Goal: Task Accomplishment & Management: Use online tool/utility

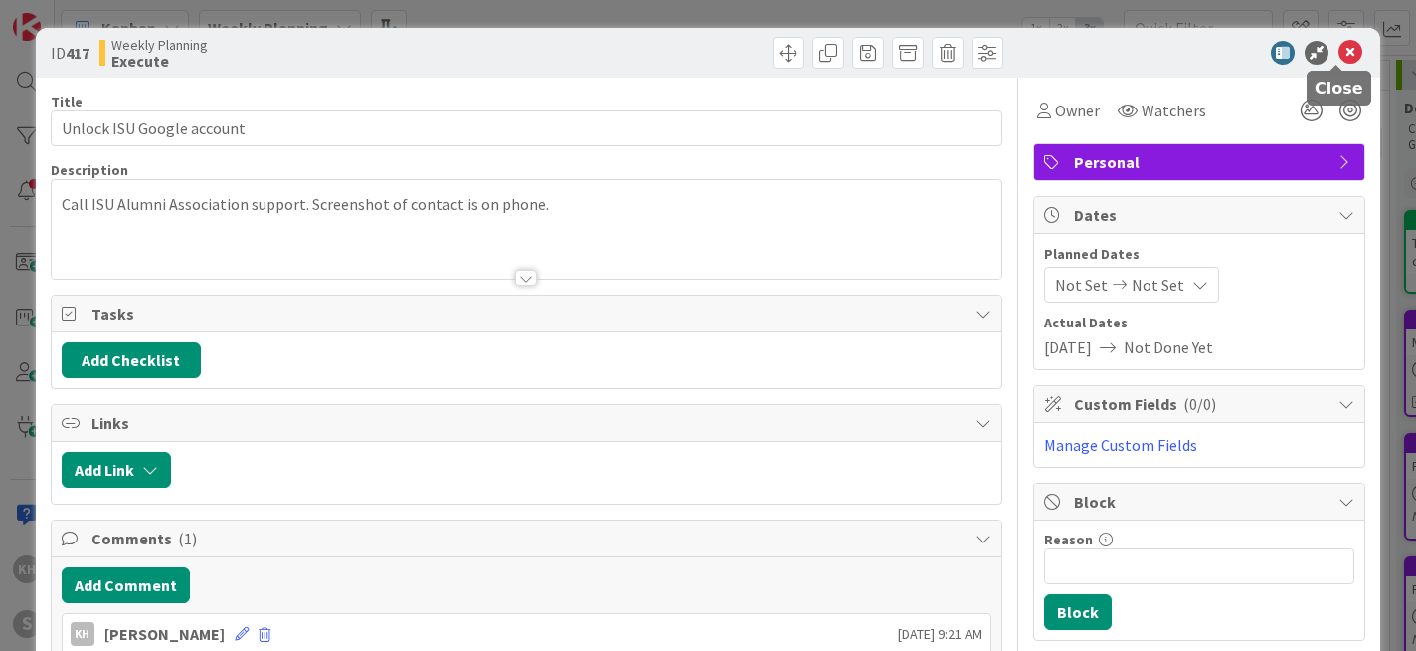
click at [1347, 52] on icon at bounding box center [1351, 53] width 24 height 24
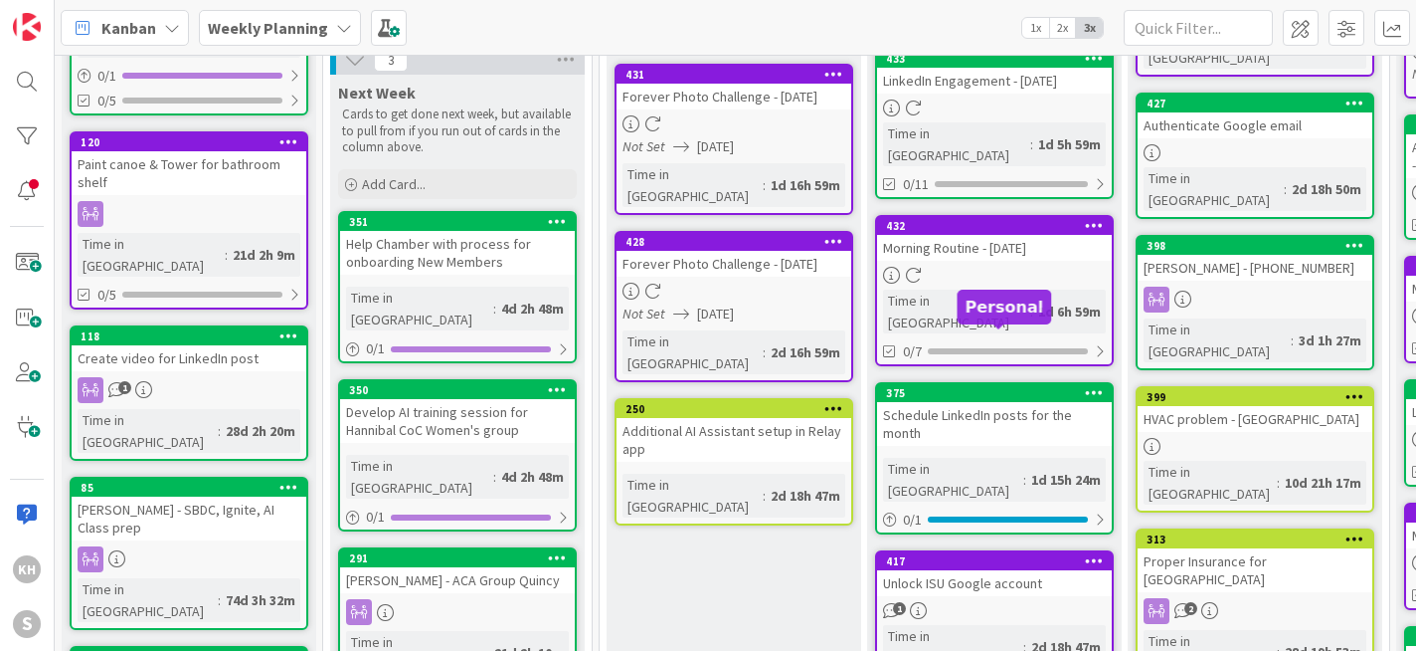
scroll to position [562, 0]
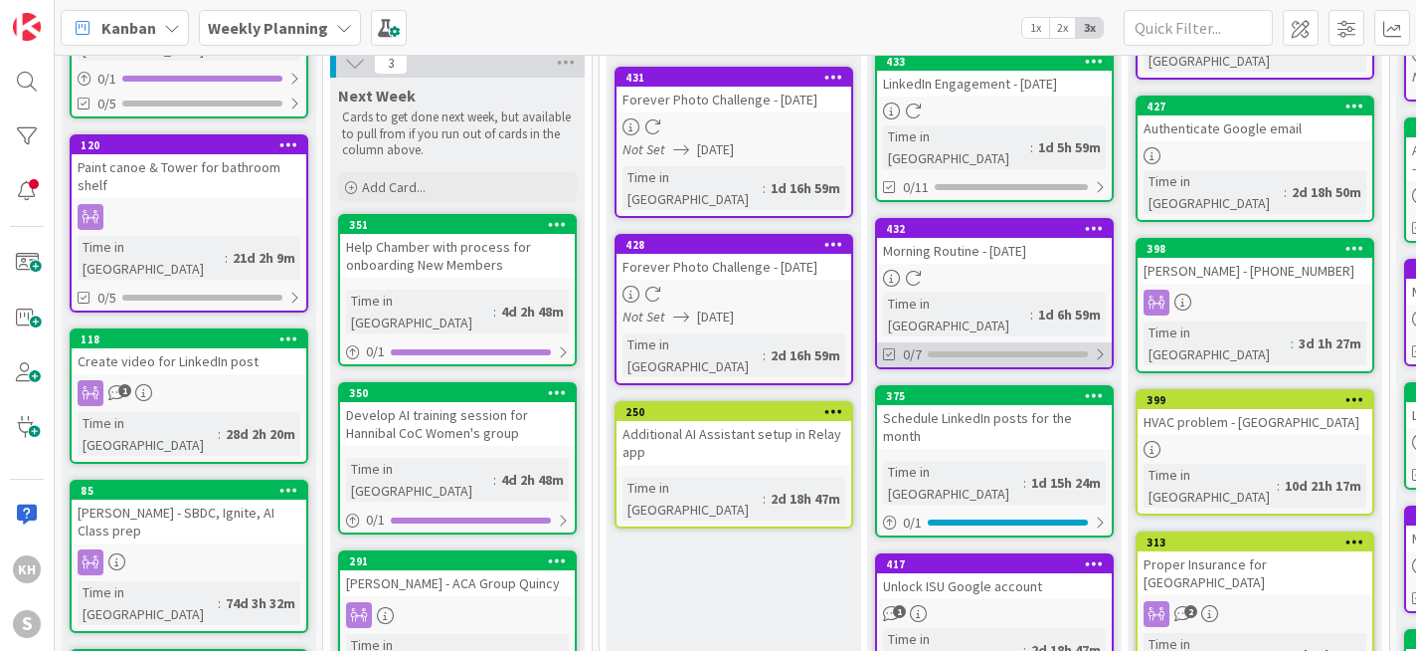
click at [1096, 346] on div at bounding box center [1100, 354] width 12 height 16
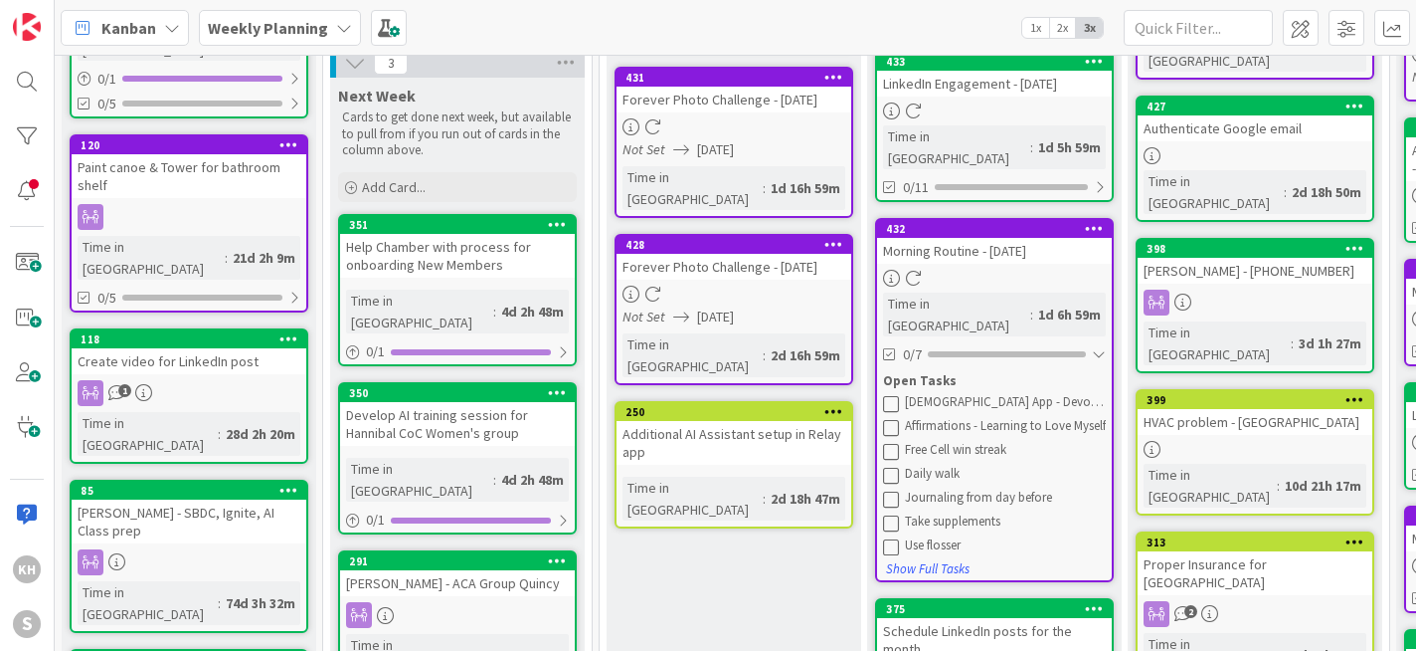
click at [897, 395] on icon at bounding box center [891, 403] width 16 height 16
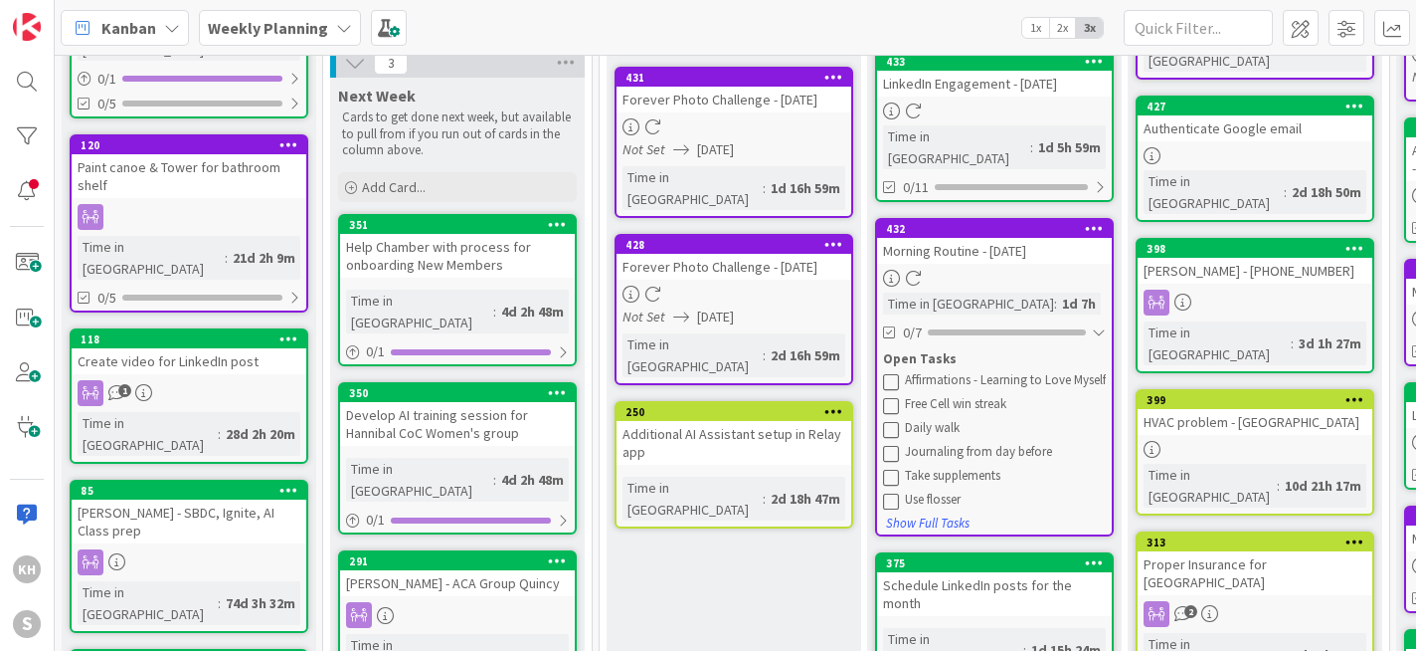
click at [897, 373] on icon at bounding box center [891, 381] width 16 height 16
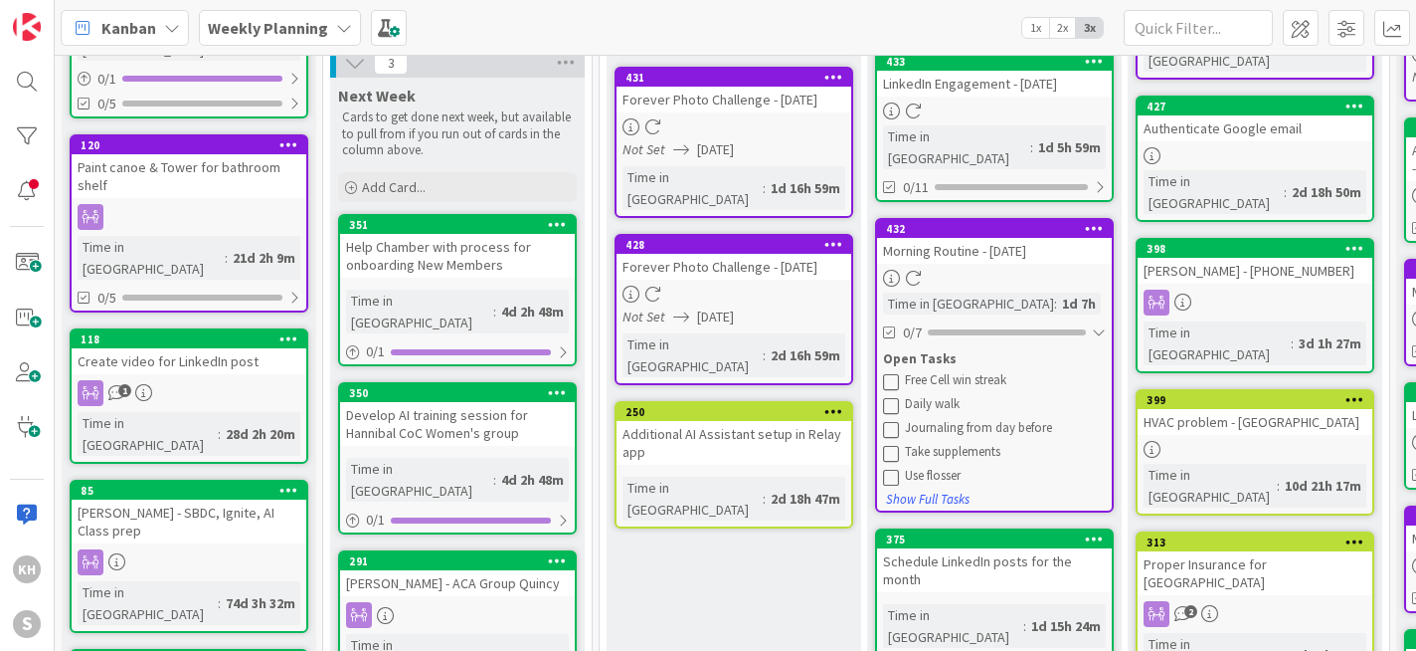
click at [897, 373] on icon at bounding box center [891, 381] width 16 height 16
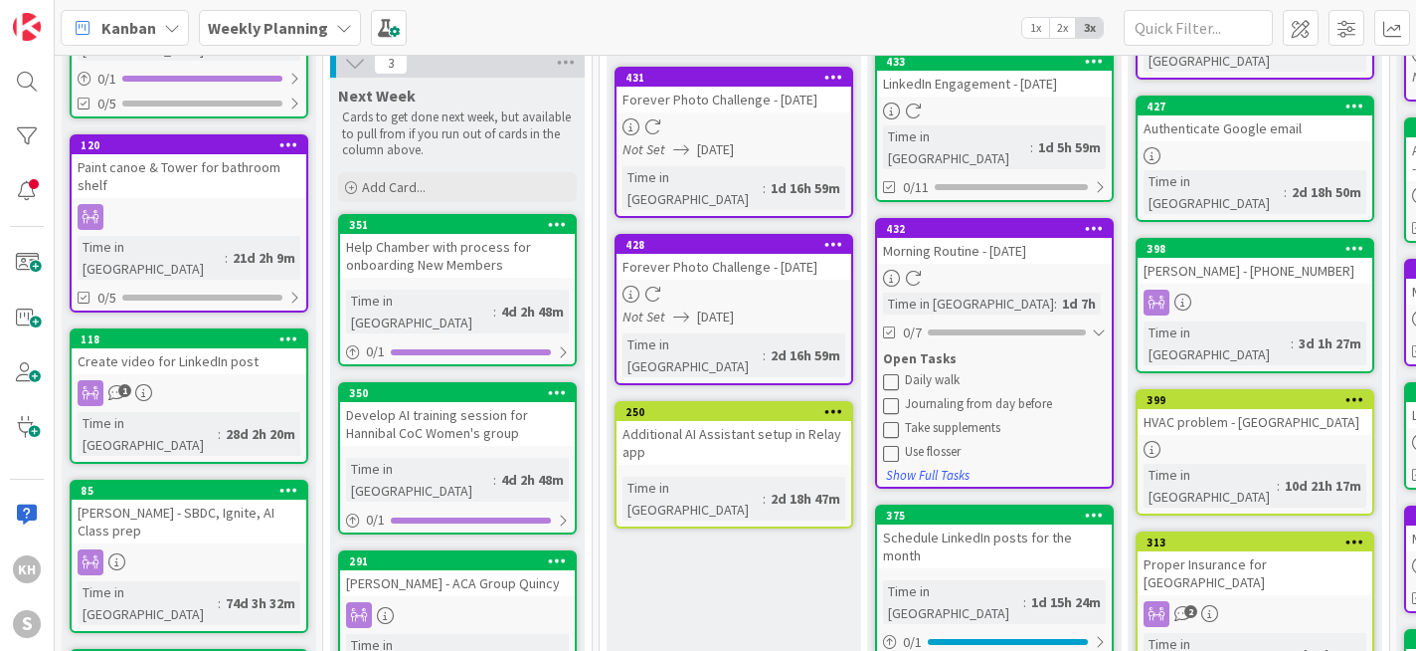
click at [897, 373] on icon at bounding box center [891, 381] width 16 height 16
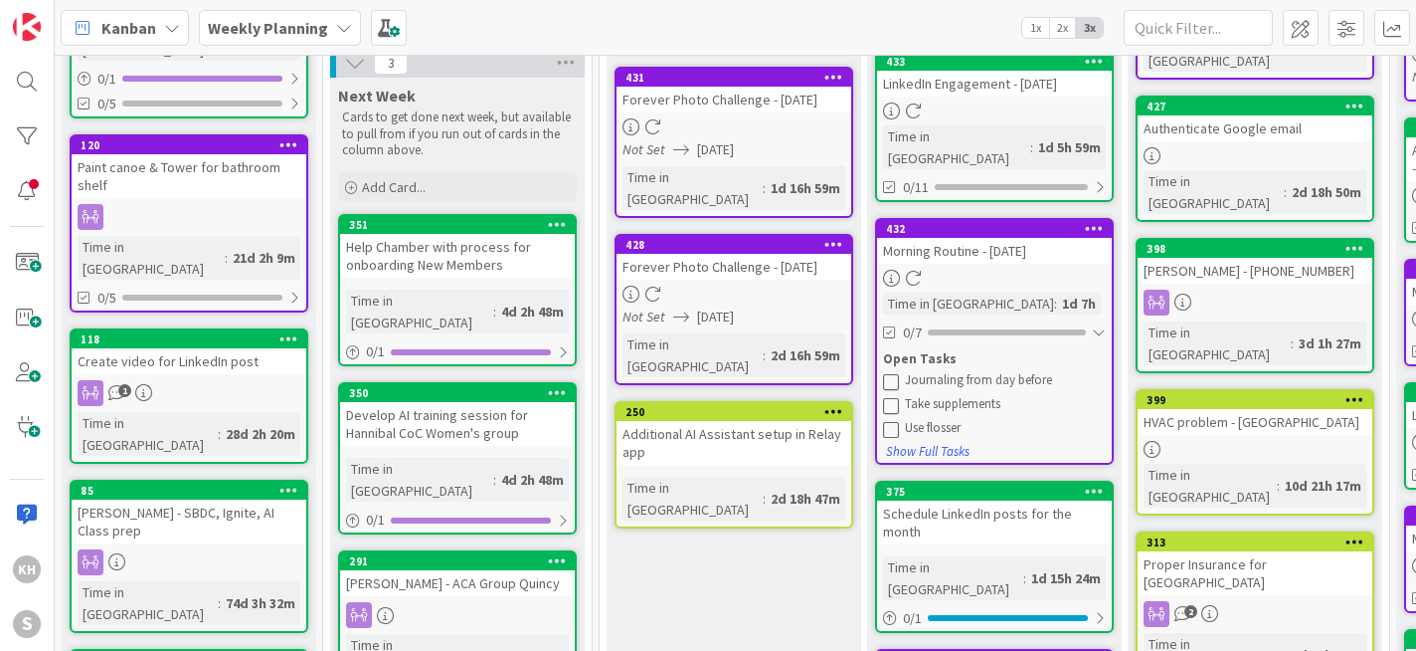
click at [900, 396] on button at bounding box center [892, 405] width 18 height 18
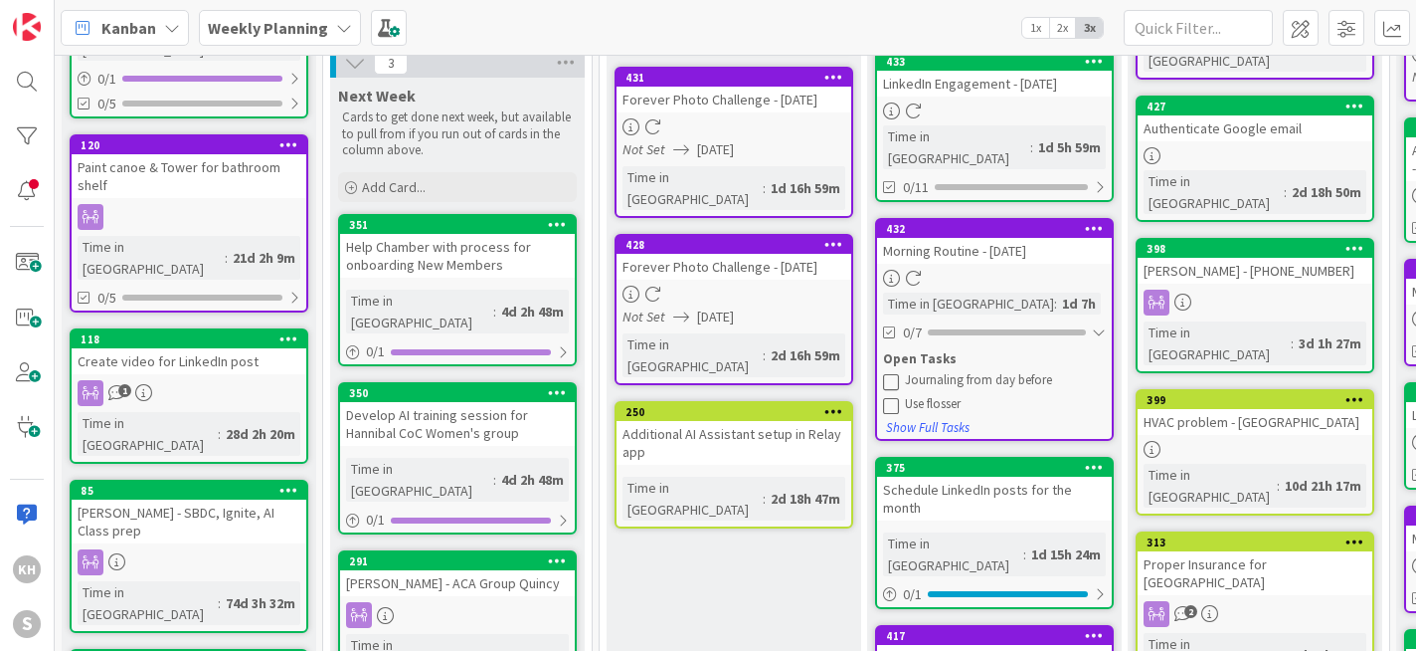
click at [892, 397] on icon at bounding box center [891, 405] width 16 height 16
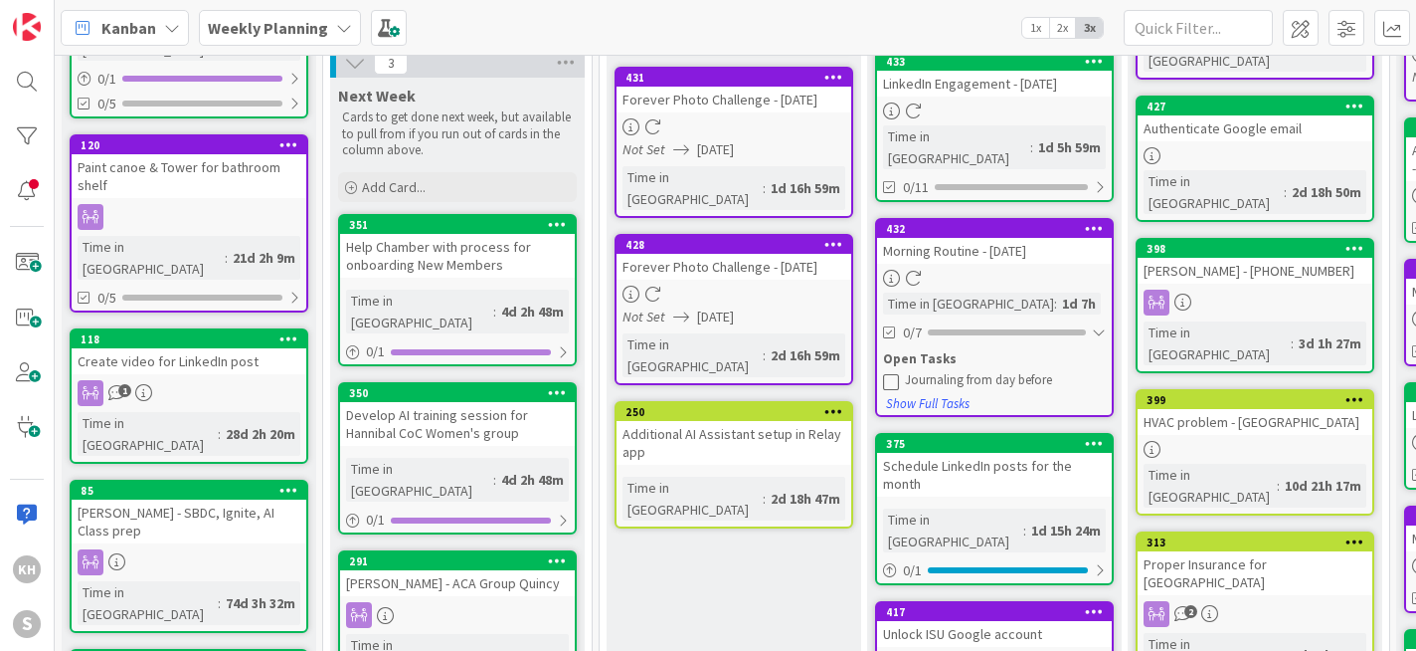
click at [886, 373] on icon at bounding box center [891, 381] width 16 height 16
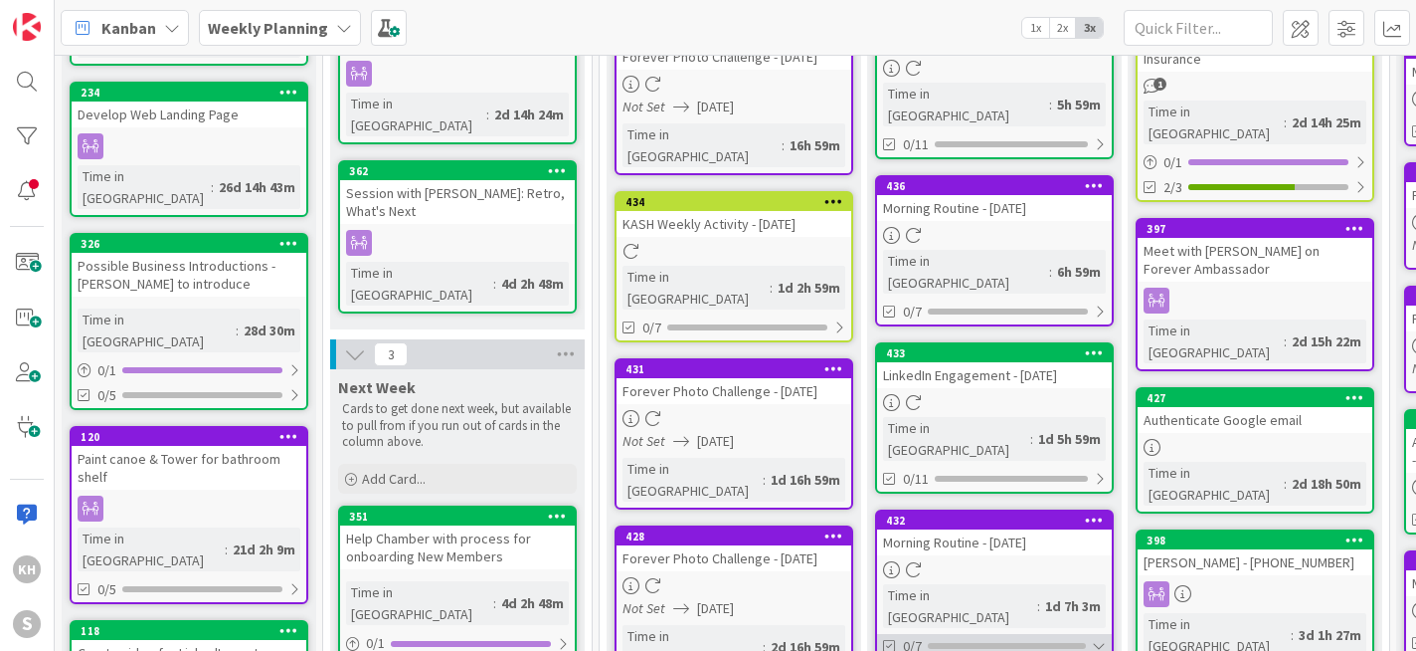
scroll to position [178, 0]
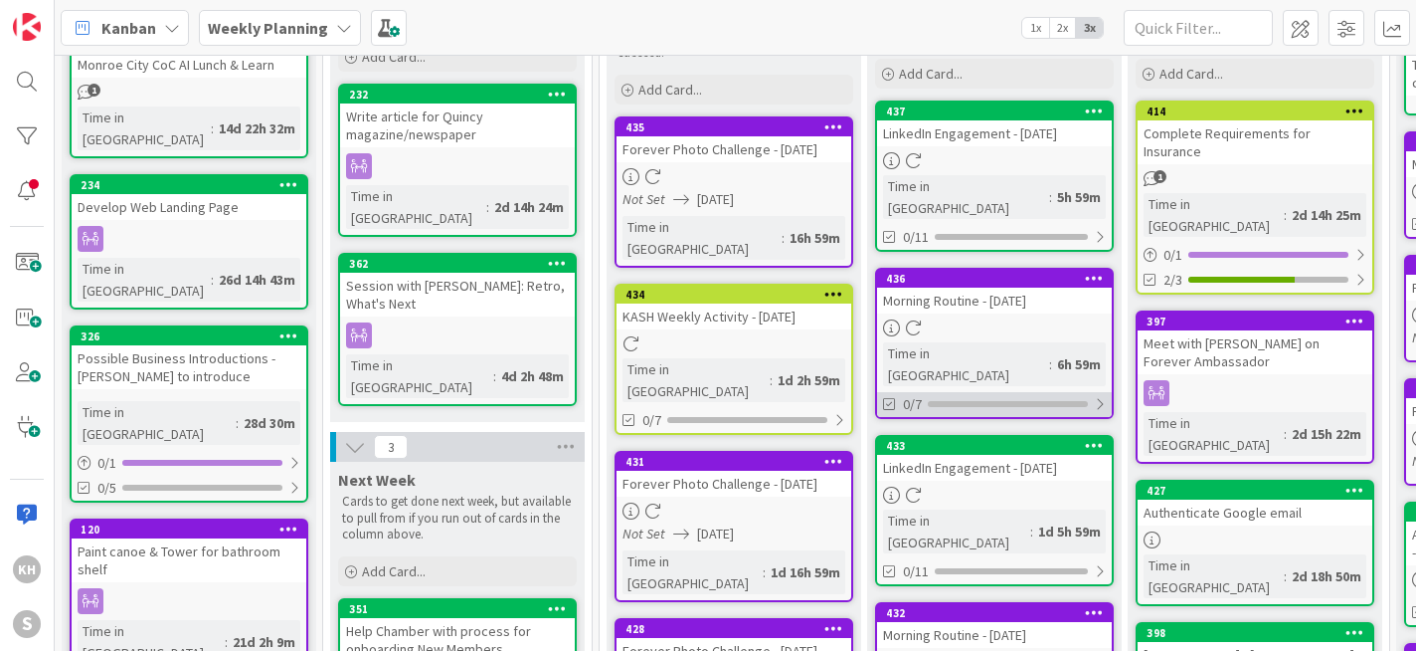
click at [1098, 396] on div at bounding box center [1100, 404] width 12 height 16
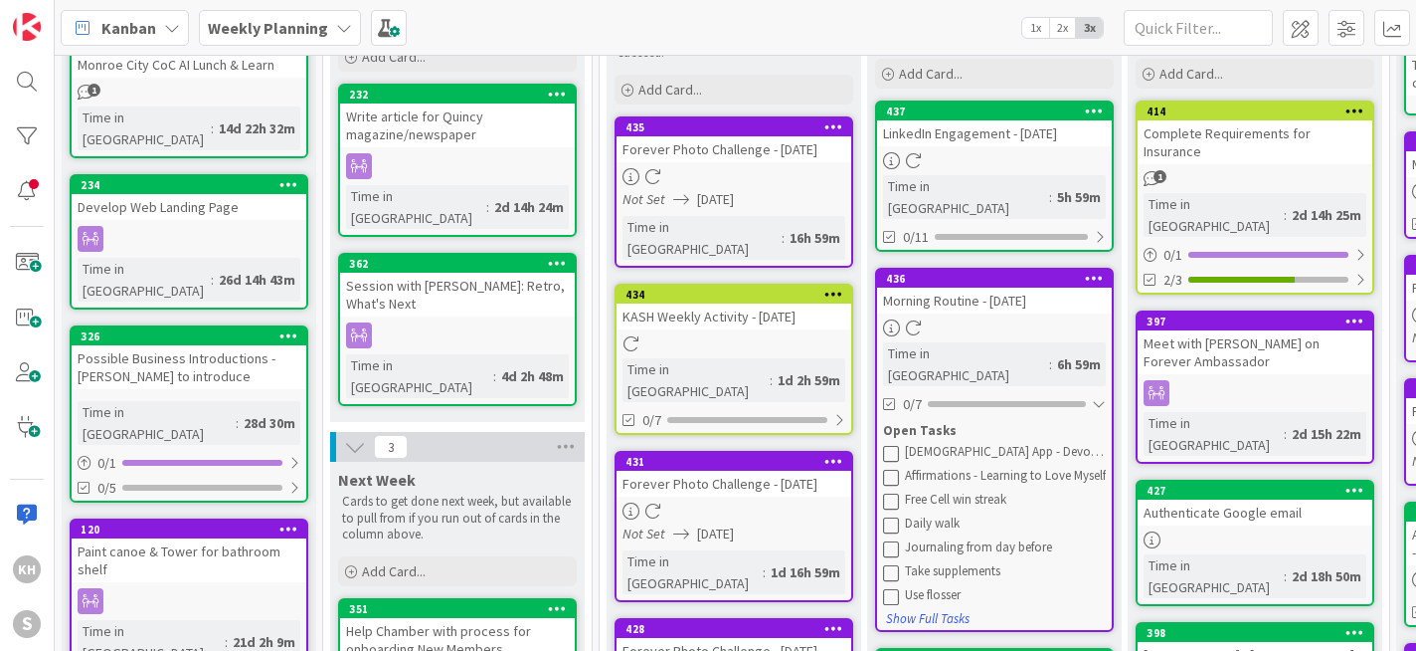
click at [893, 445] on icon at bounding box center [891, 453] width 16 height 16
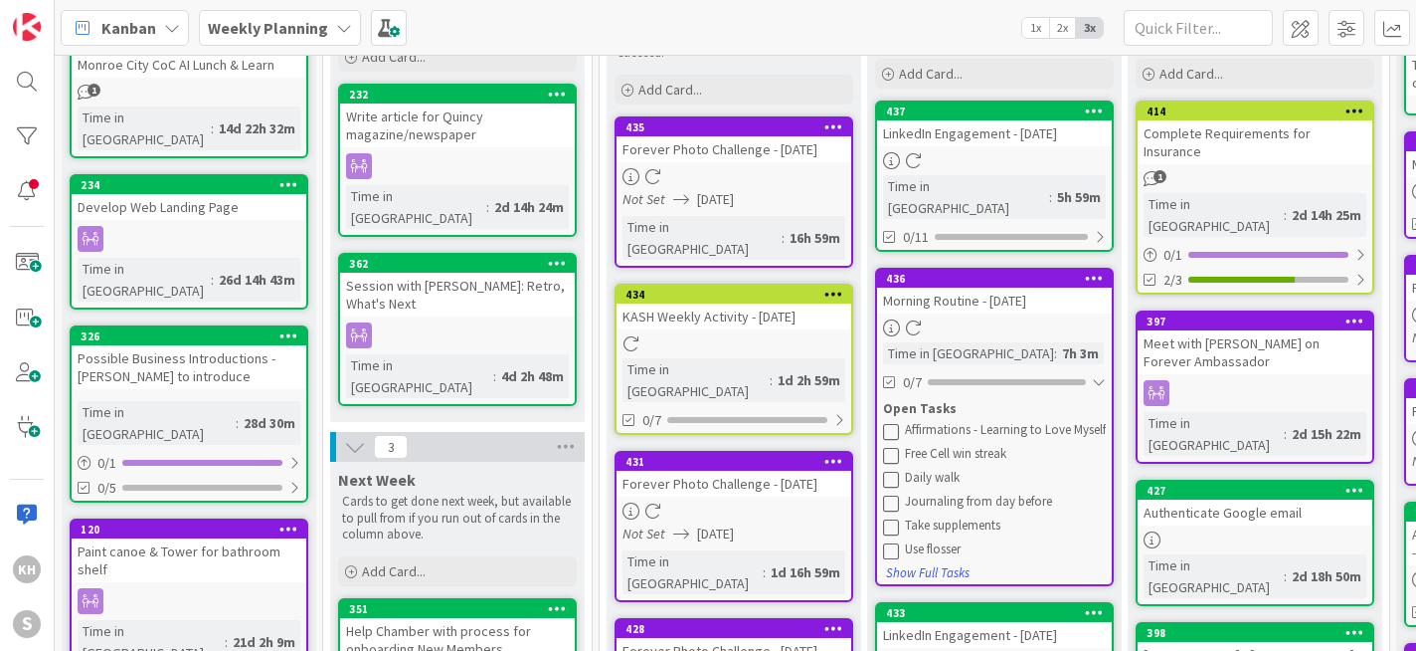
click at [893, 423] on icon at bounding box center [891, 431] width 16 height 16
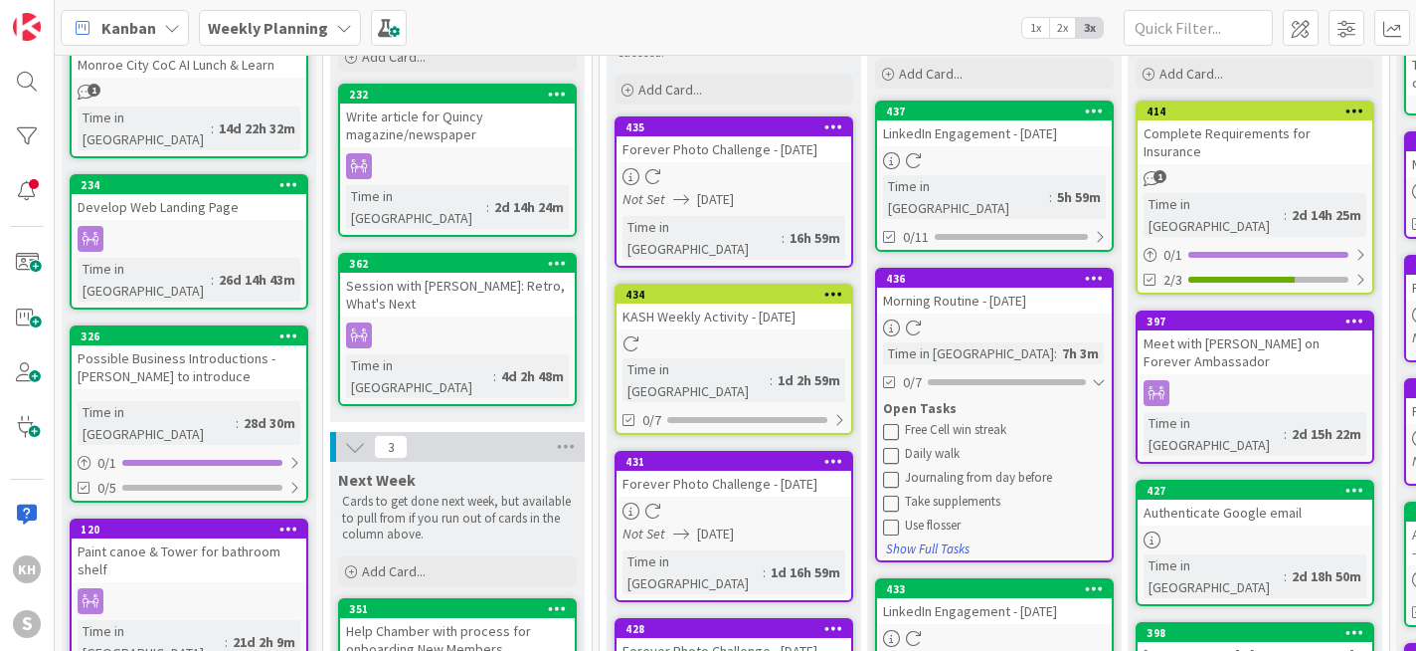
click at [893, 423] on icon at bounding box center [891, 431] width 16 height 16
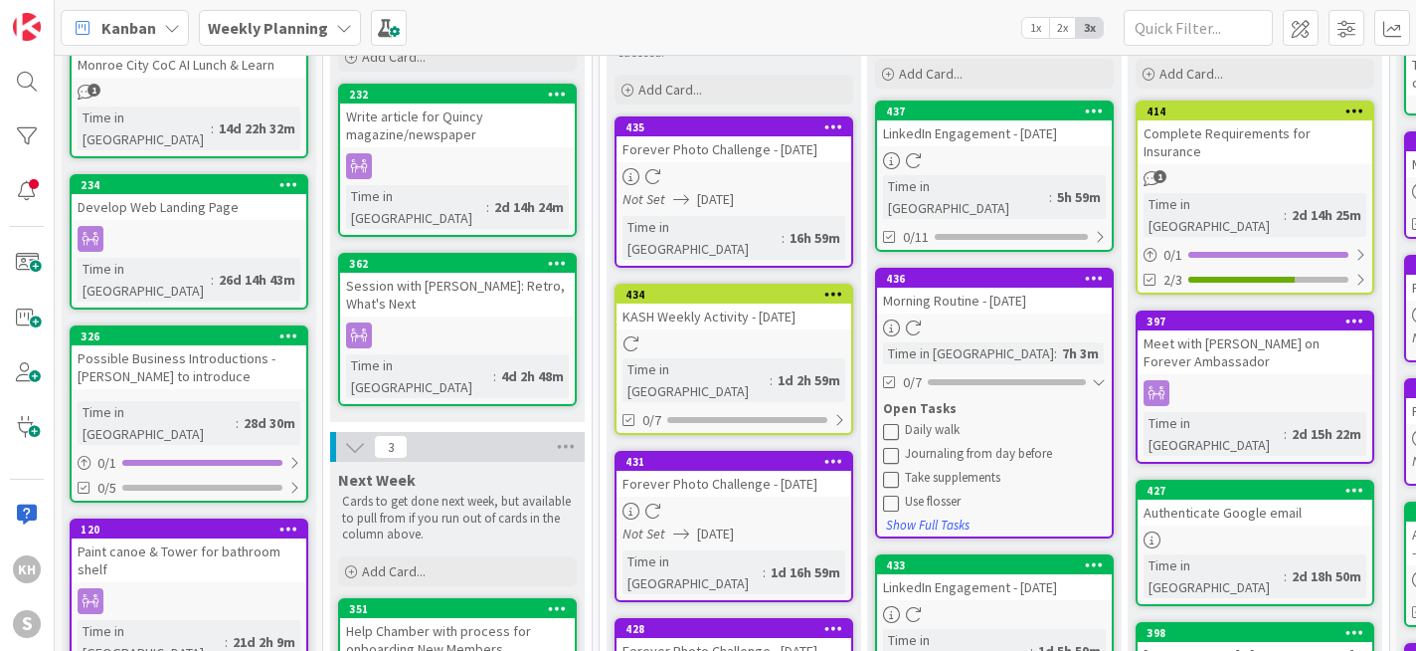
click at [893, 423] on icon at bounding box center [891, 431] width 16 height 16
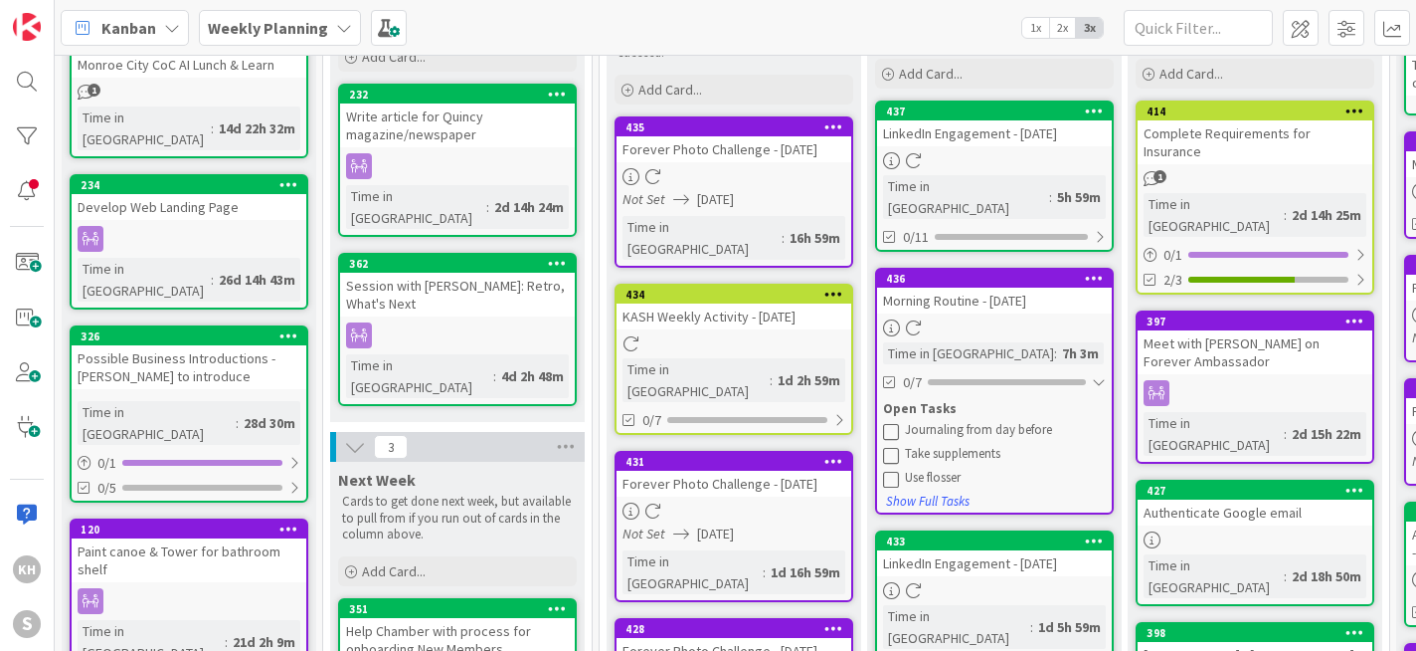
click at [893, 423] on icon at bounding box center [891, 431] width 16 height 16
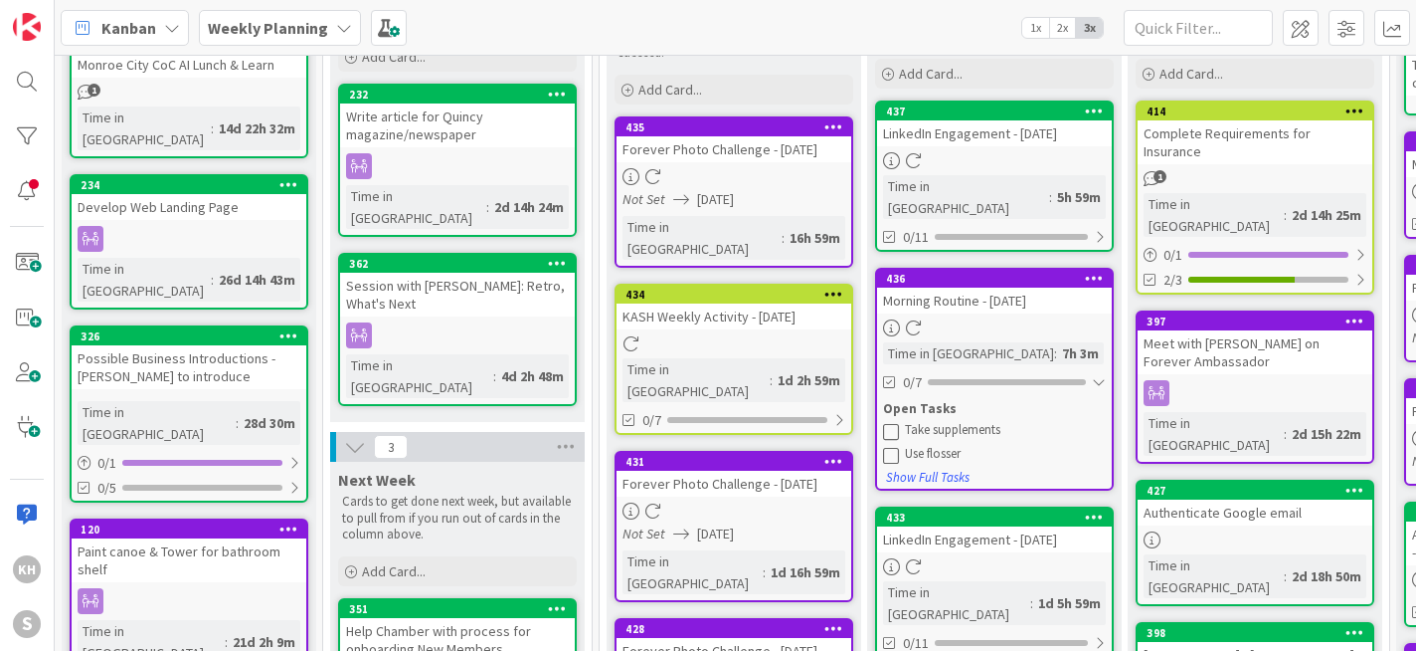
click at [893, 423] on icon at bounding box center [891, 431] width 16 height 16
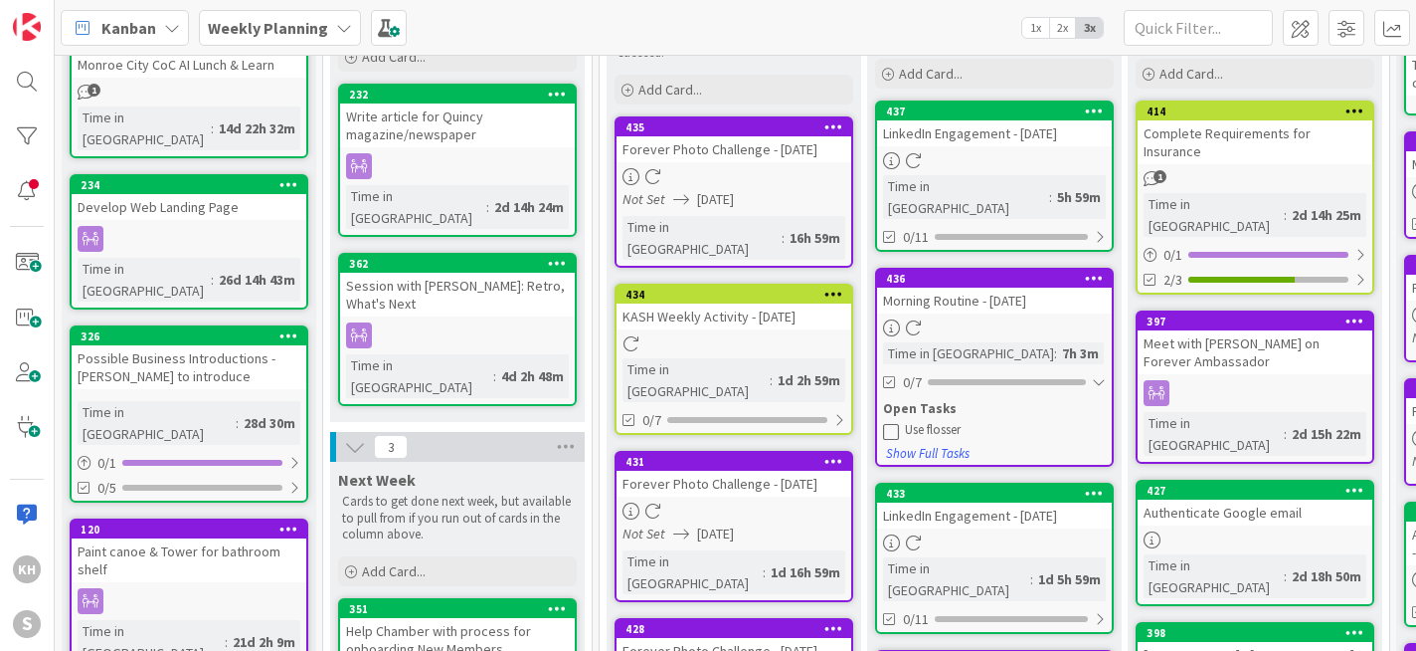
click at [893, 423] on icon at bounding box center [891, 431] width 16 height 16
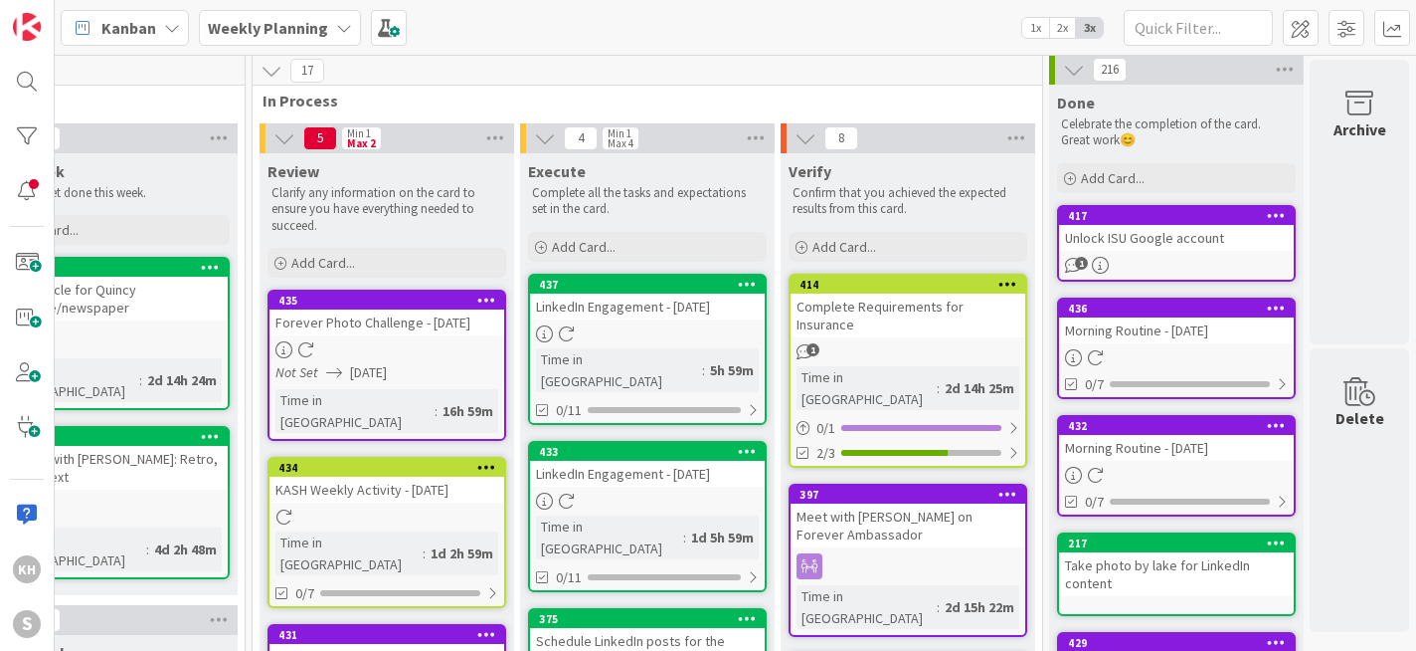
scroll to position [8, 362]
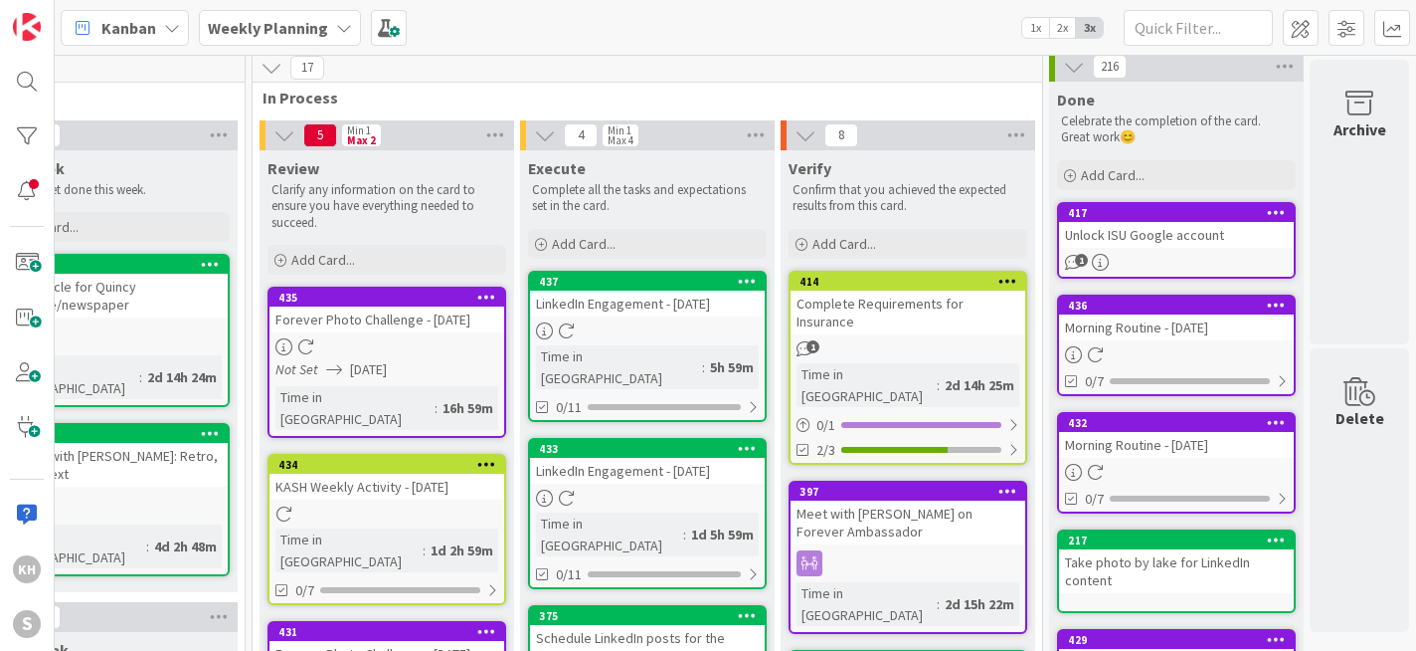
click at [738, 278] on icon at bounding box center [747, 281] width 19 height 14
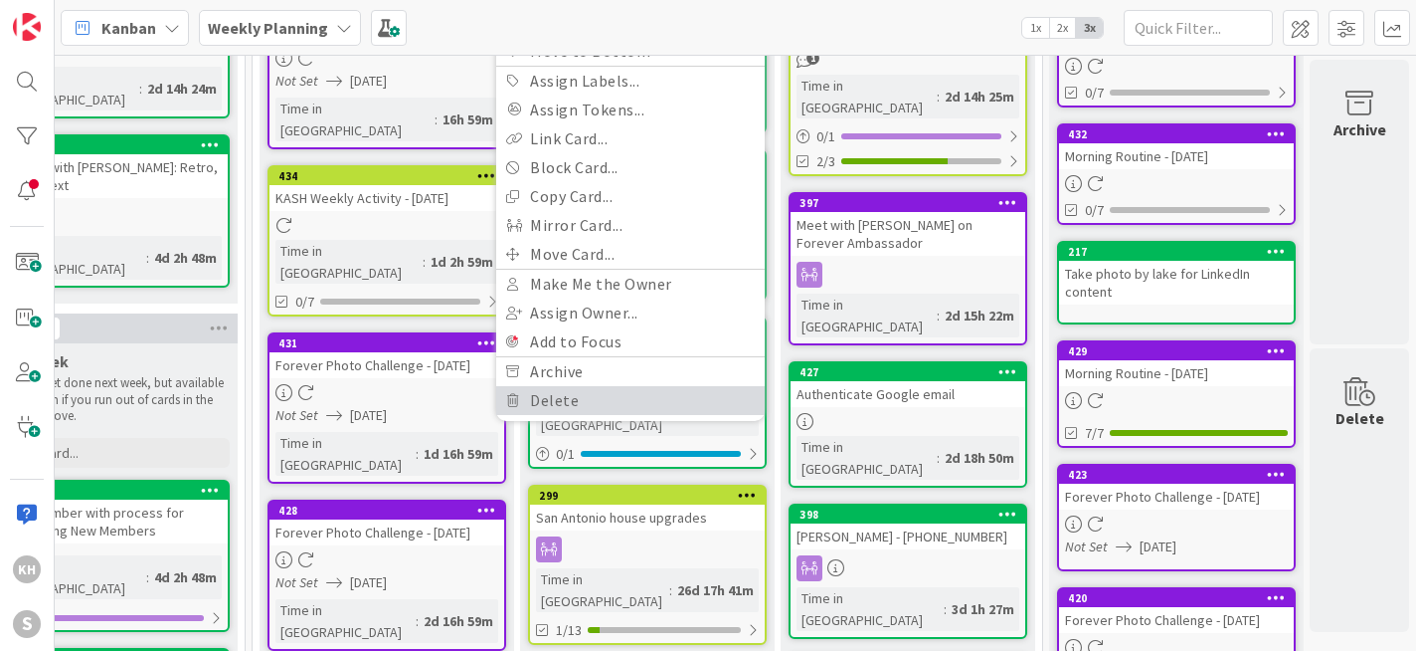
scroll to position [308, 362]
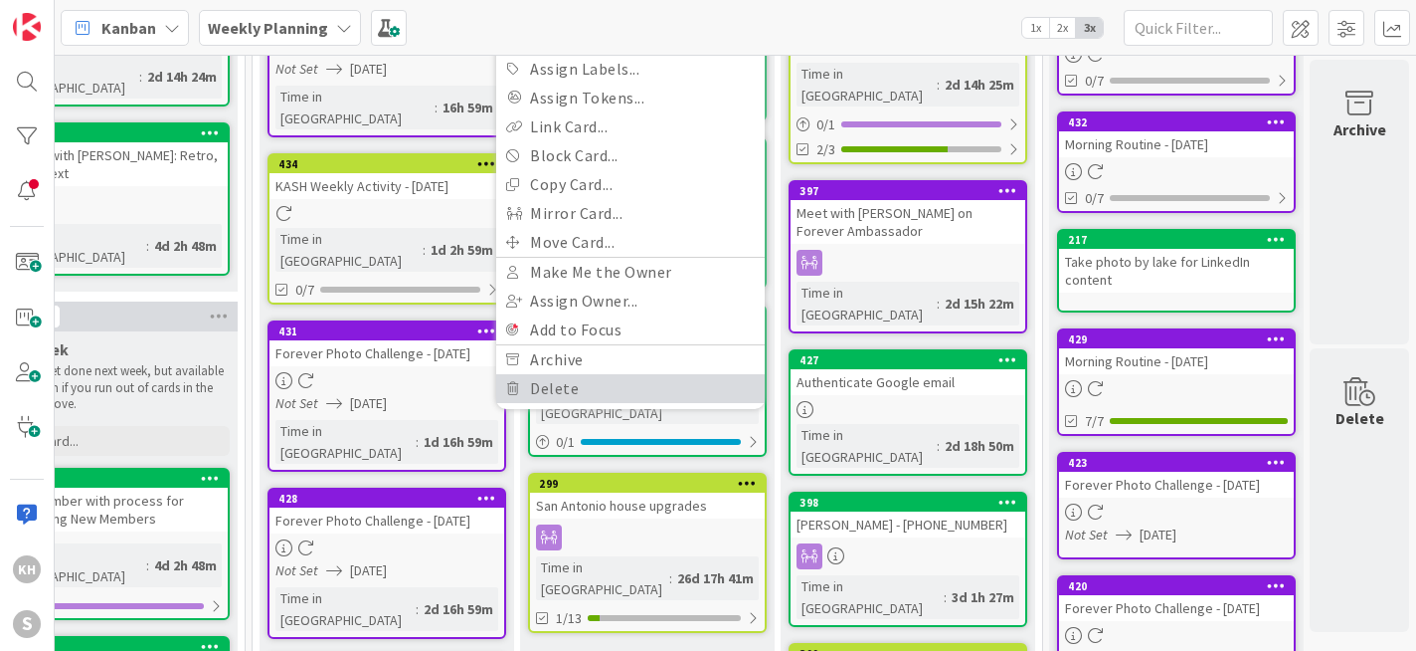
click at [565, 383] on link "Delete" at bounding box center [630, 388] width 269 height 29
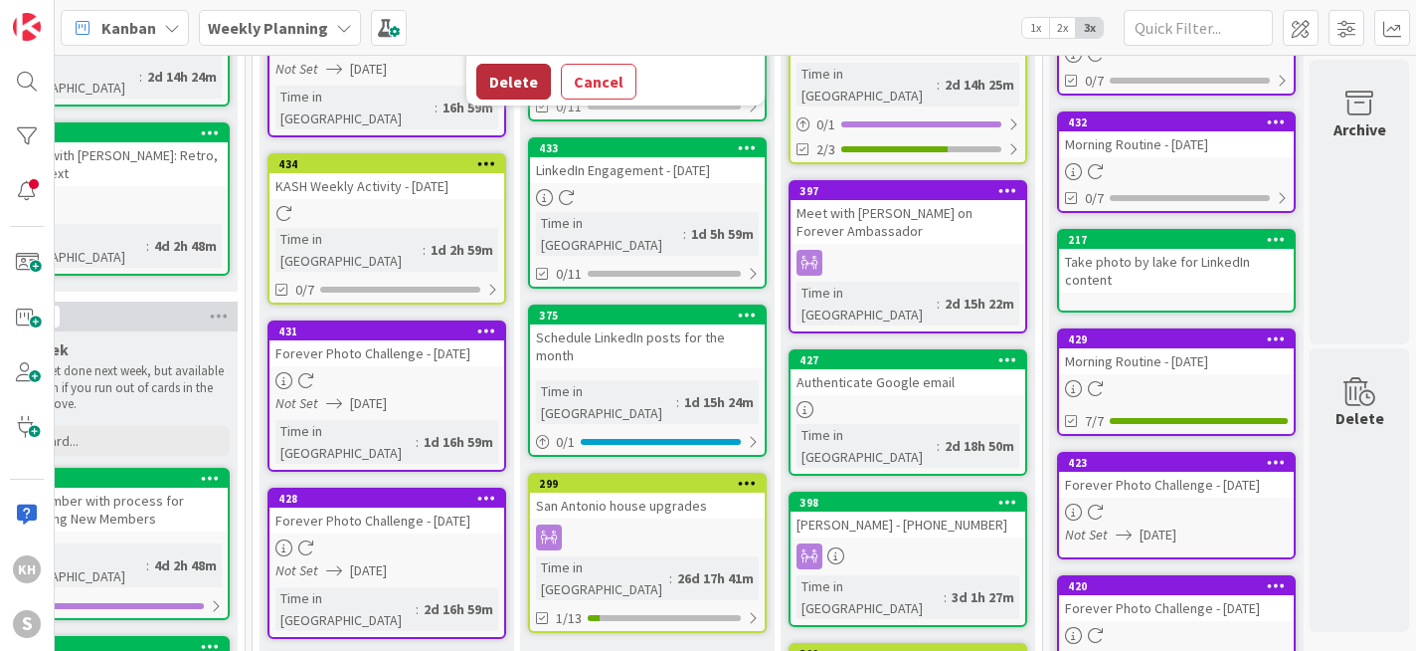
click at [503, 92] on button "Delete" at bounding box center [513, 82] width 75 height 36
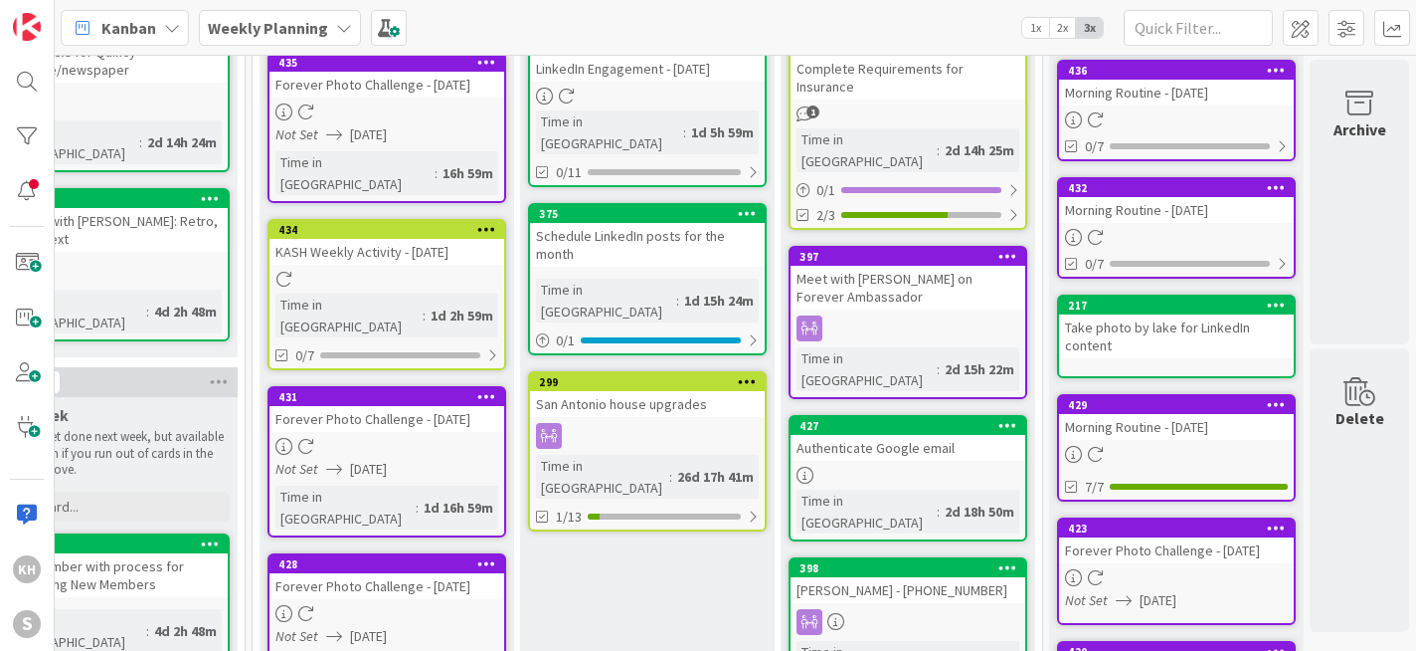
scroll to position [166, 362]
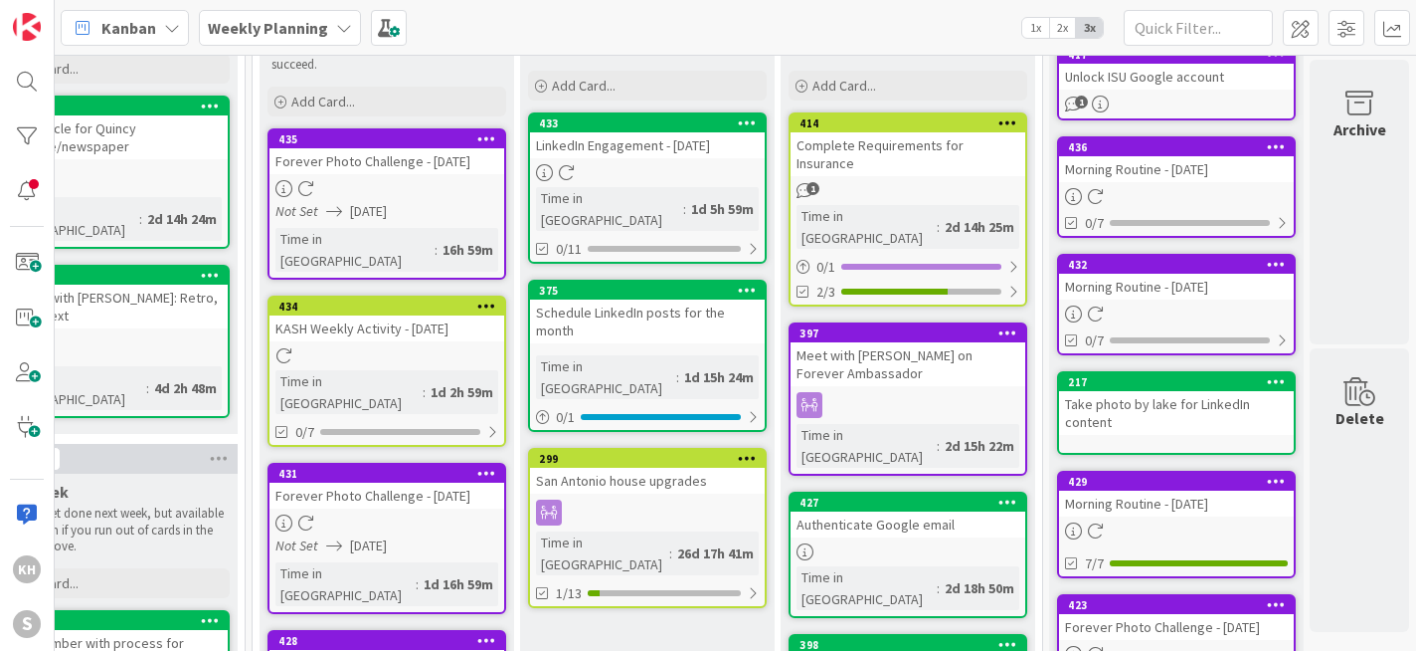
click at [739, 118] on icon at bounding box center [747, 122] width 19 height 14
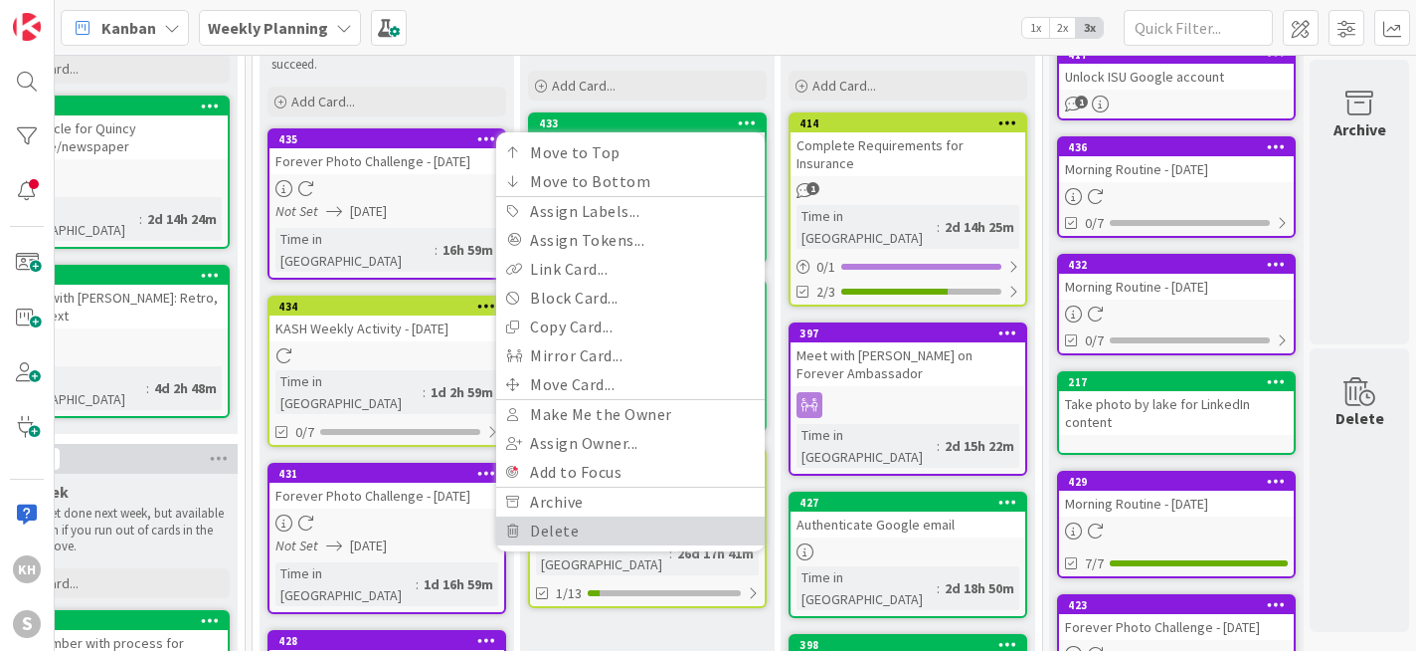
click at [537, 522] on link "Delete" at bounding box center [630, 530] width 269 height 29
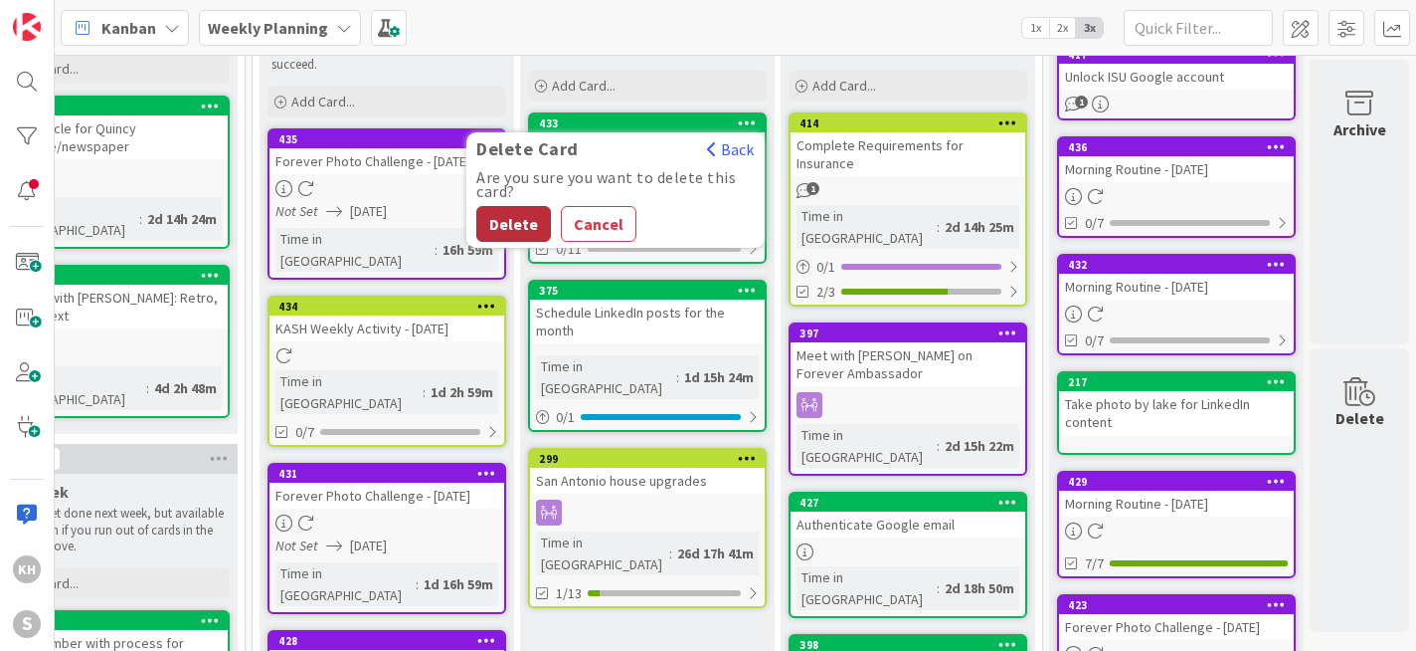
click at [507, 227] on button "Delete" at bounding box center [513, 224] width 75 height 36
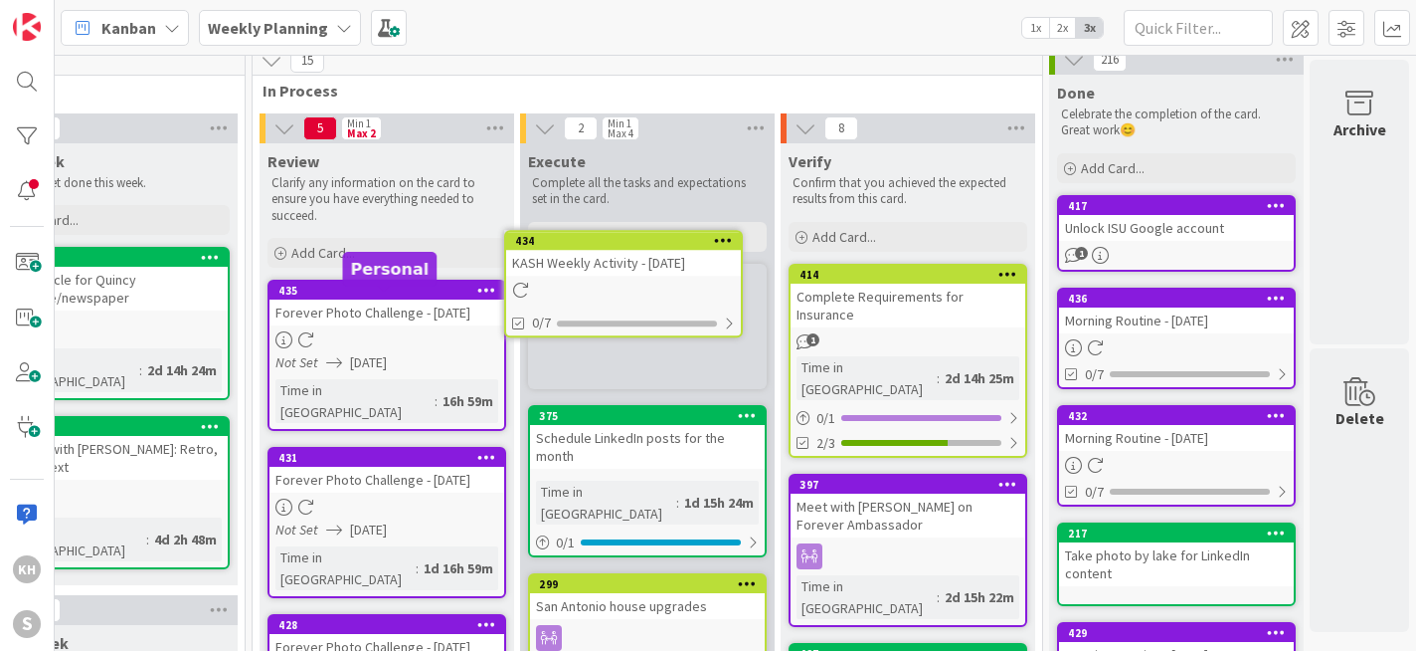
scroll to position [0, 354]
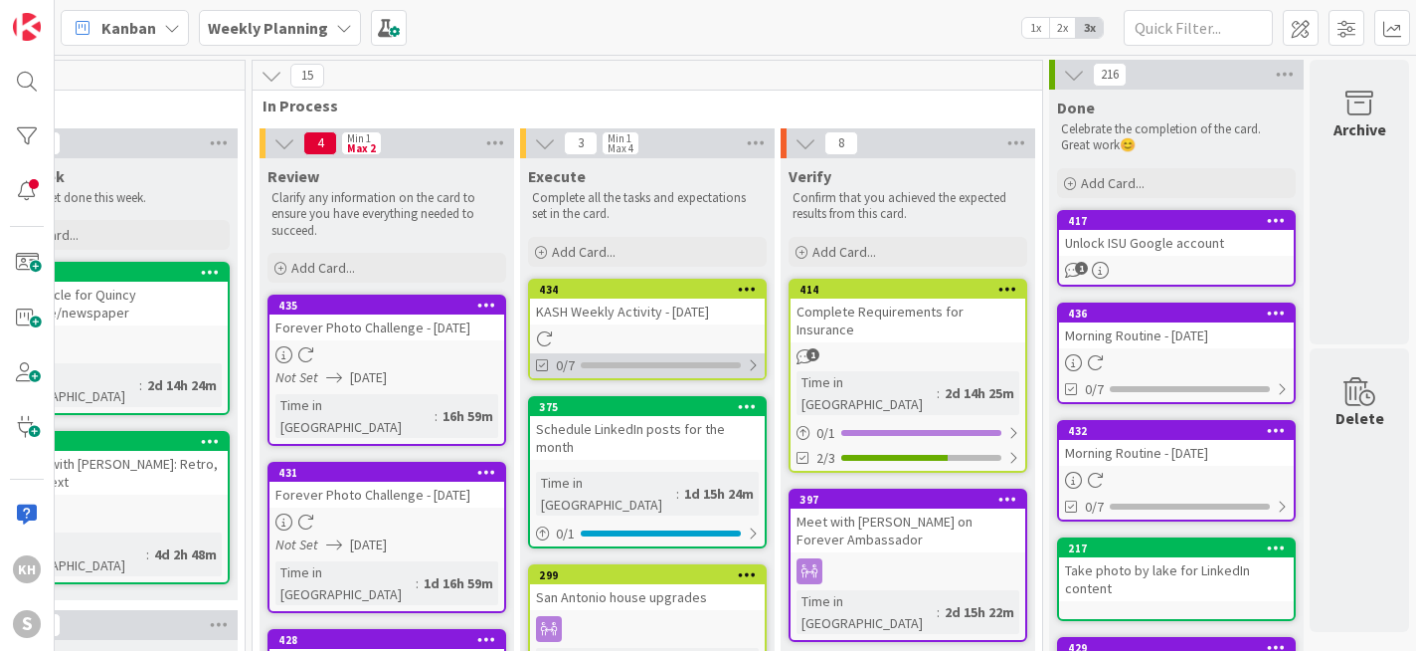
click at [747, 366] on div at bounding box center [753, 365] width 12 height 16
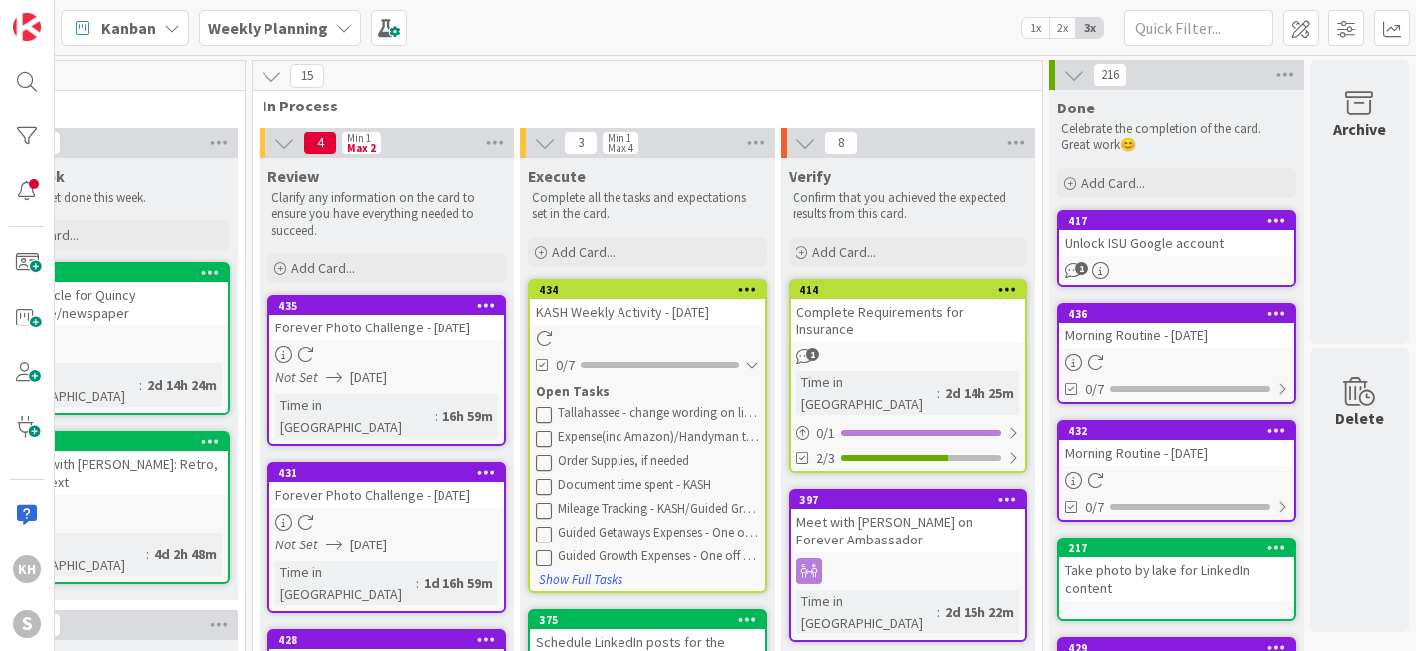
click at [542, 413] on icon at bounding box center [544, 414] width 16 height 16
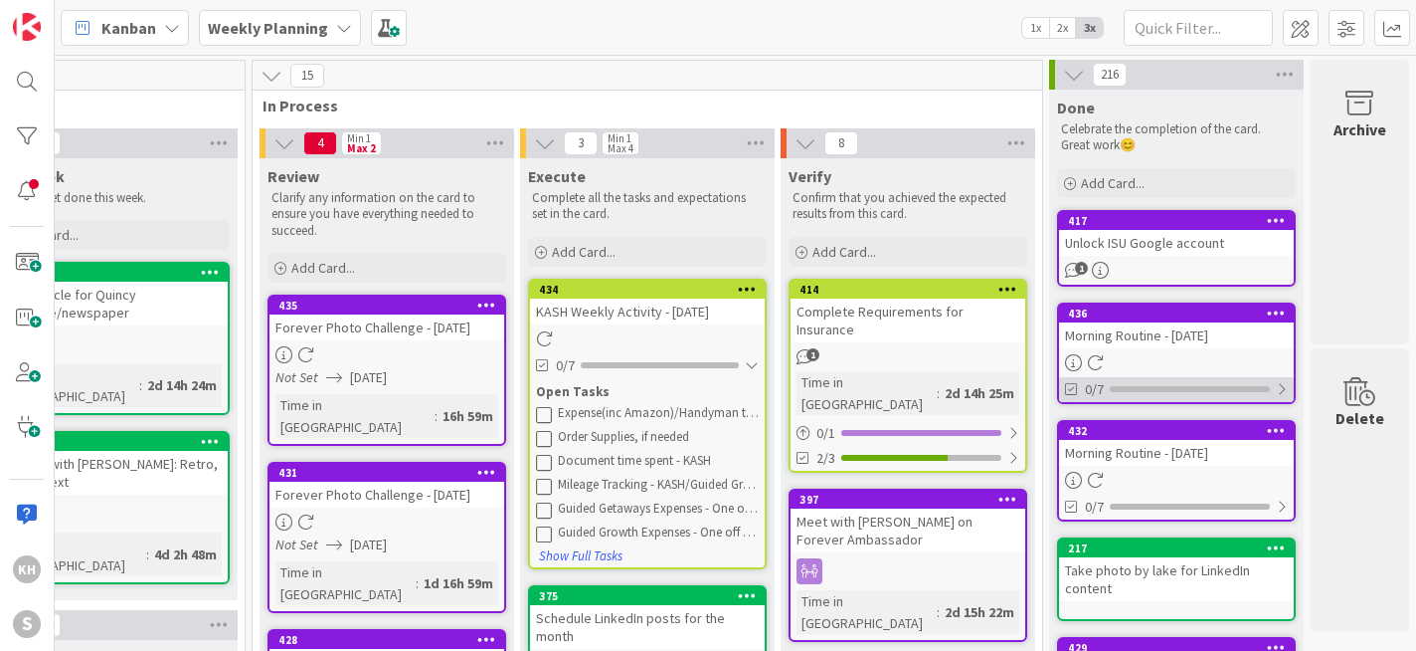
click at [1276, 387] on div at bounding box center [1282, 389] width 12 height 16
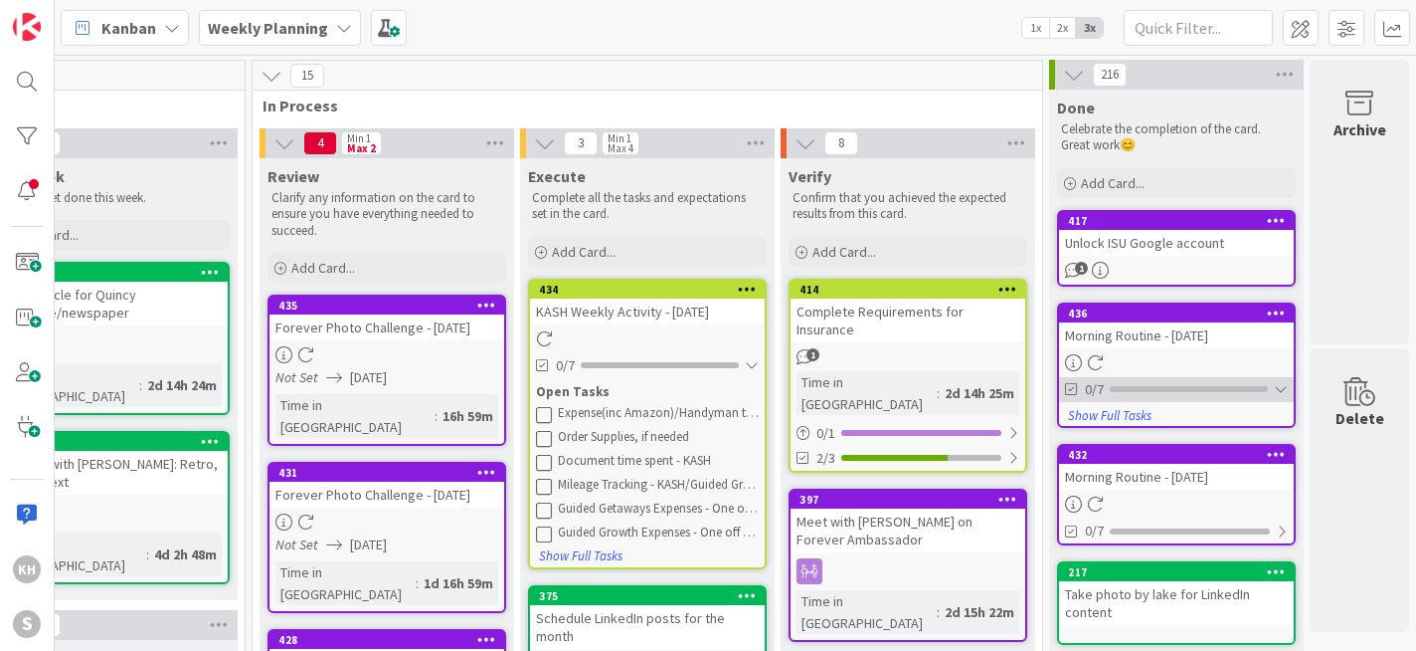
click at [1274, 387] on div at bounding box center [1281, 389] width 14 height 16
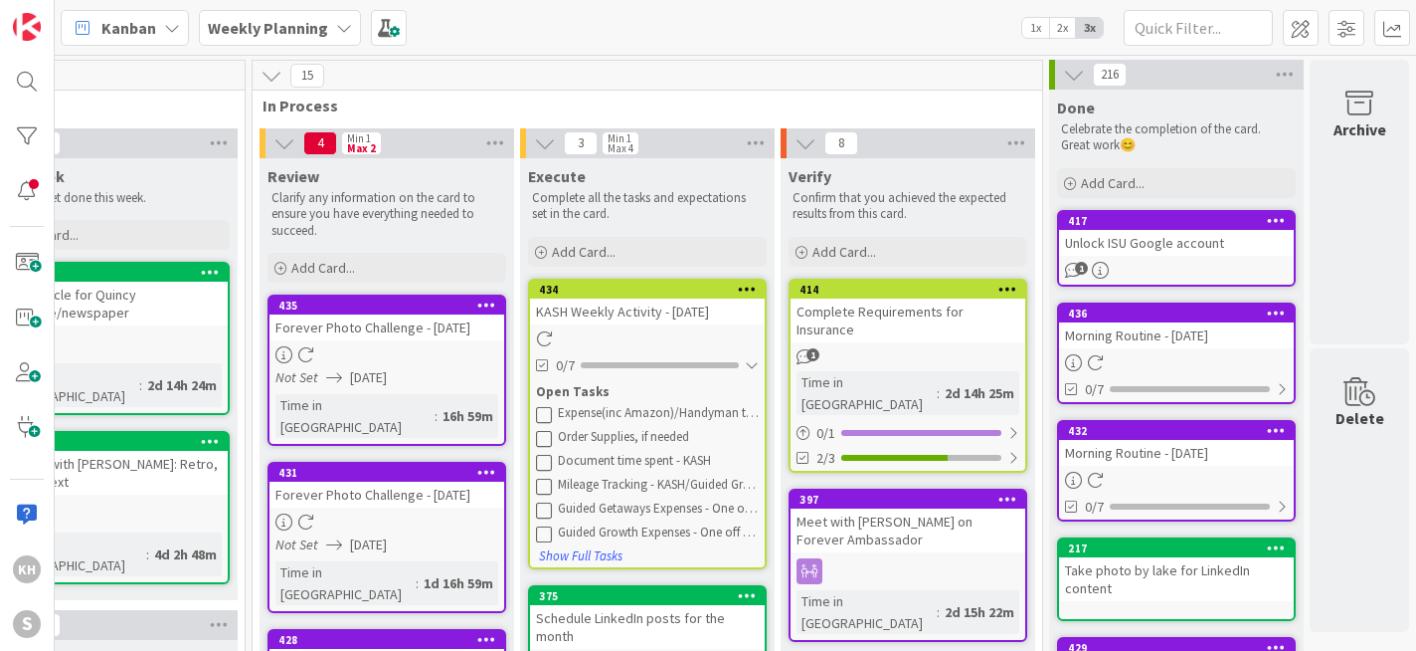
click at [536, 440] on icon at bounding box center [544, 438] width 16 height 16
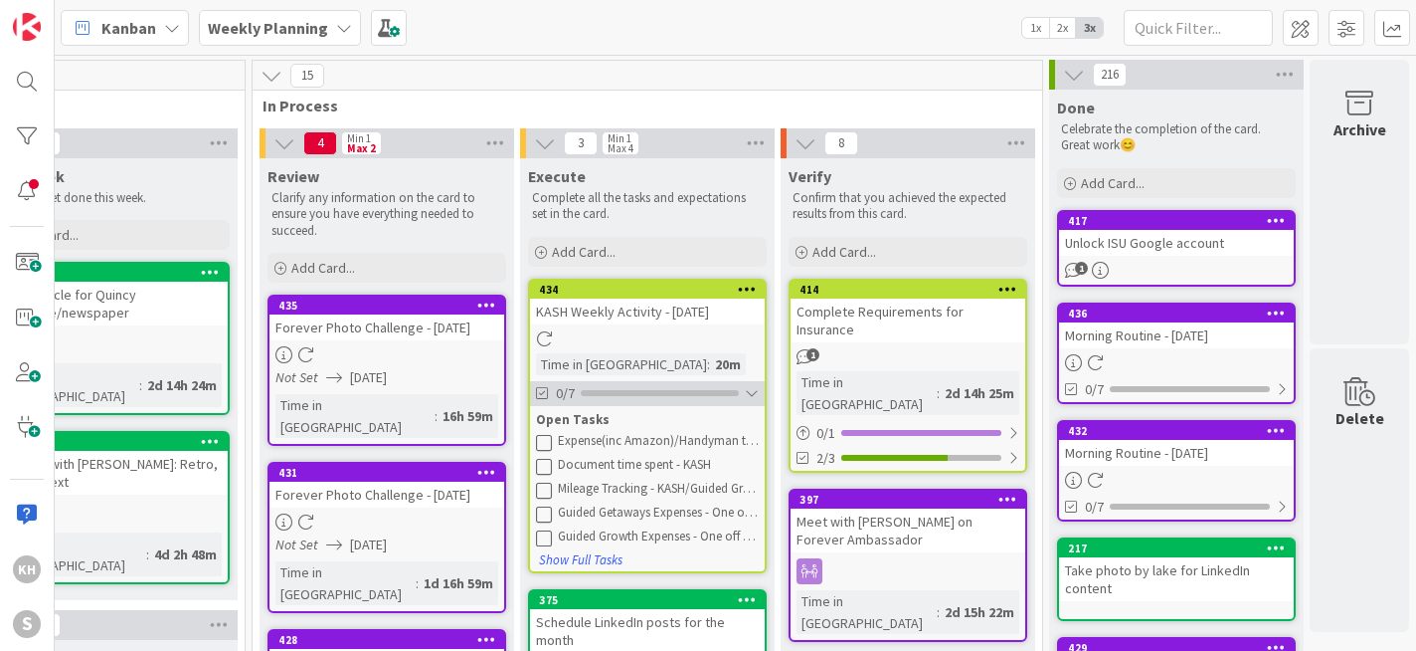
click at [745, 400] on div at bounding box center [752, 393] width 14 height 16
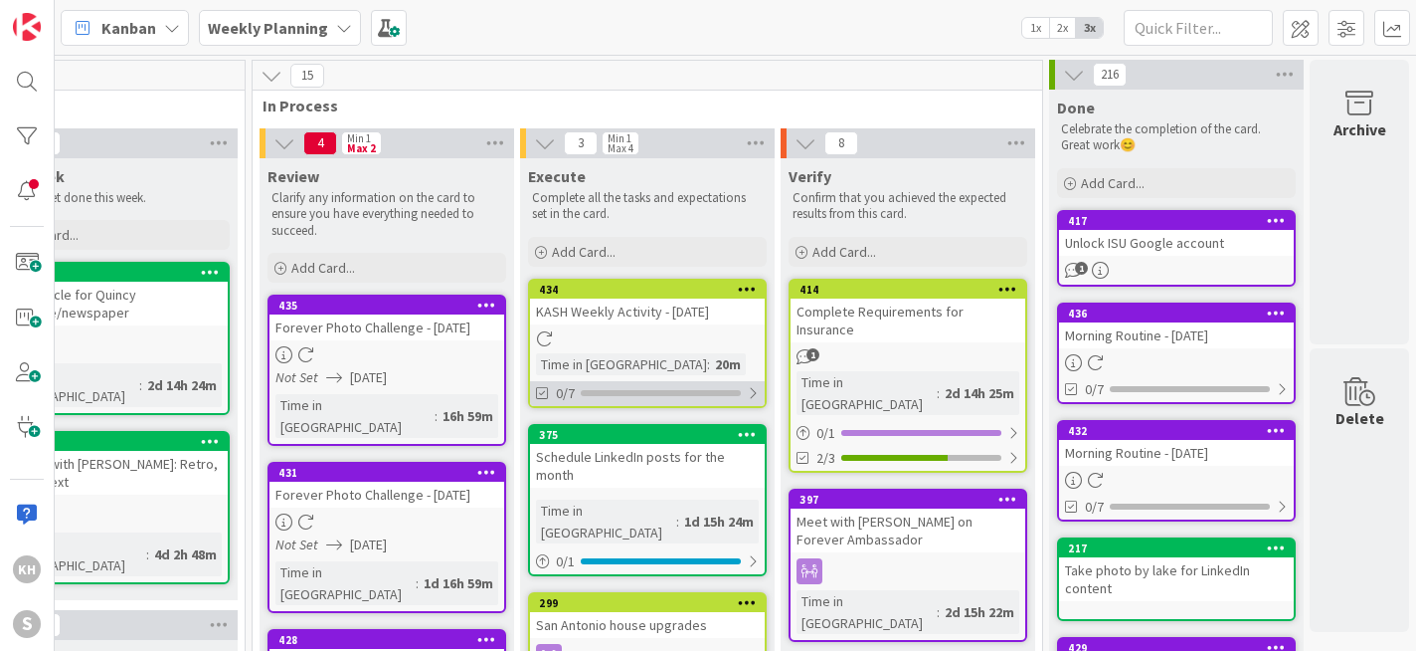
click at [747, 400] on div at bounding box center [753, 393] width 12 height 16
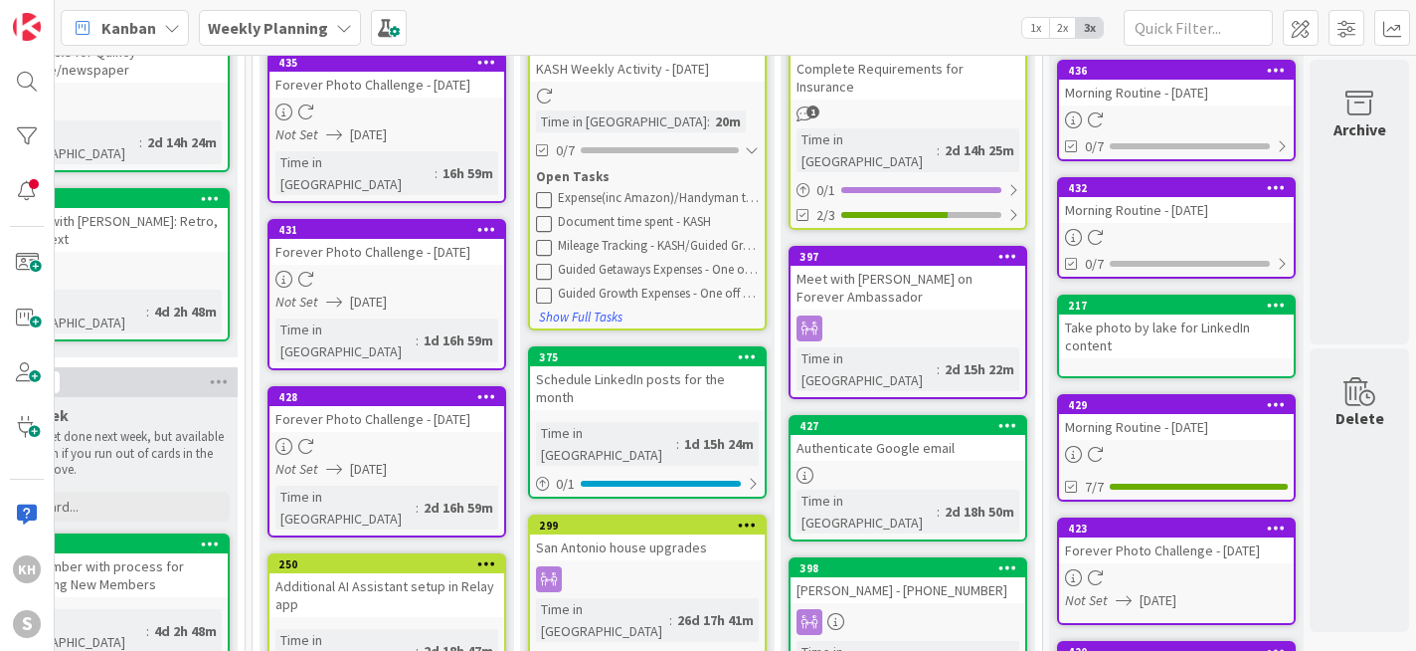
scroll to position [136, 354]
